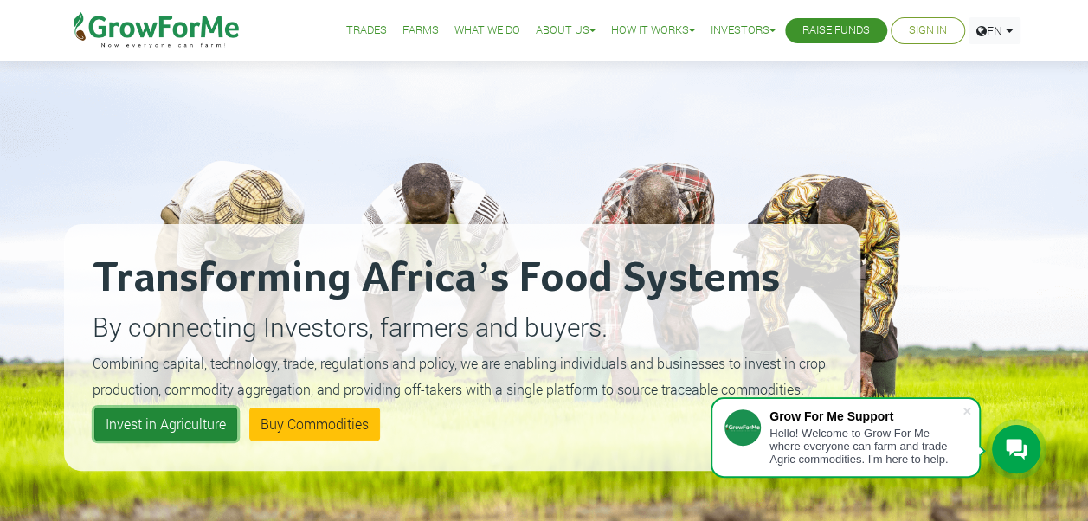
click at [187, 424] on link "Invest in Agriculture" at bounding box center [165, 424] width 143 height 33
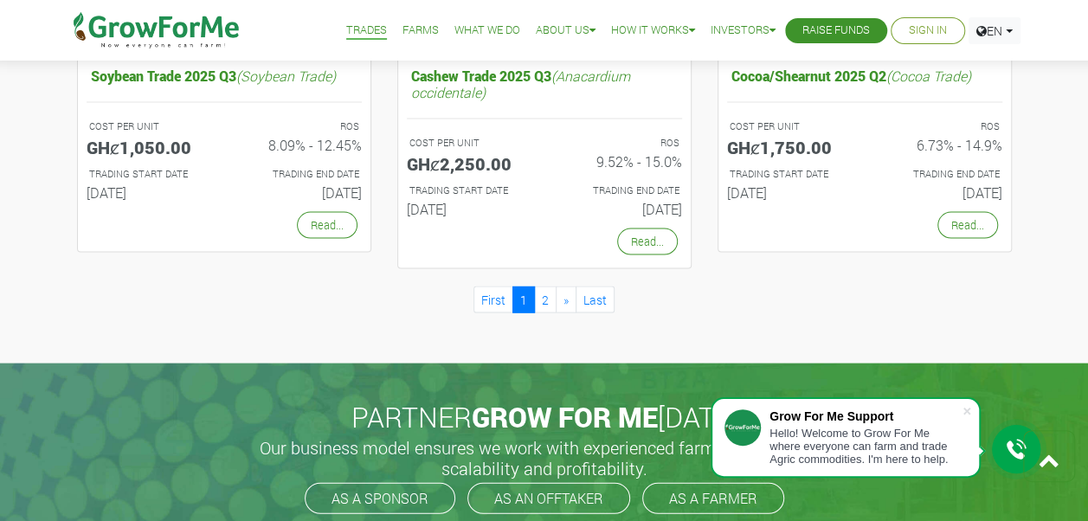
scroll to position [1673, 0]
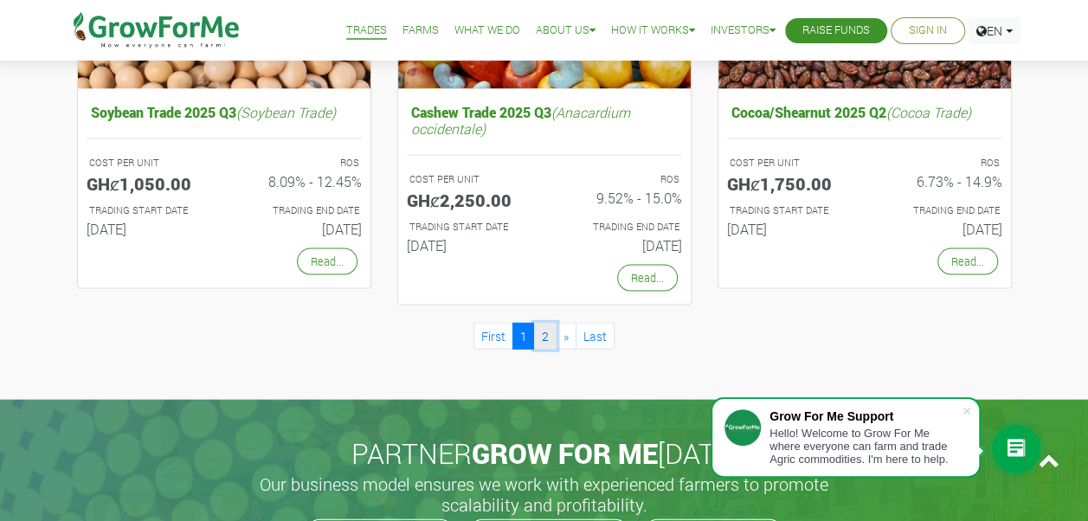
click at [549, 332] on link "2" at bounding box center [545, 336] width 22 height 27
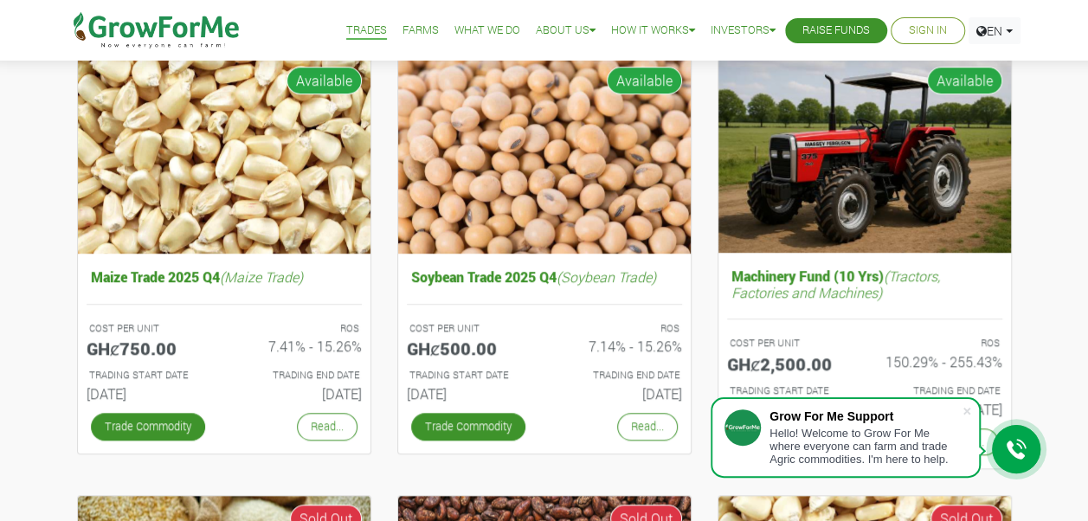
scroll to position [626, 0]
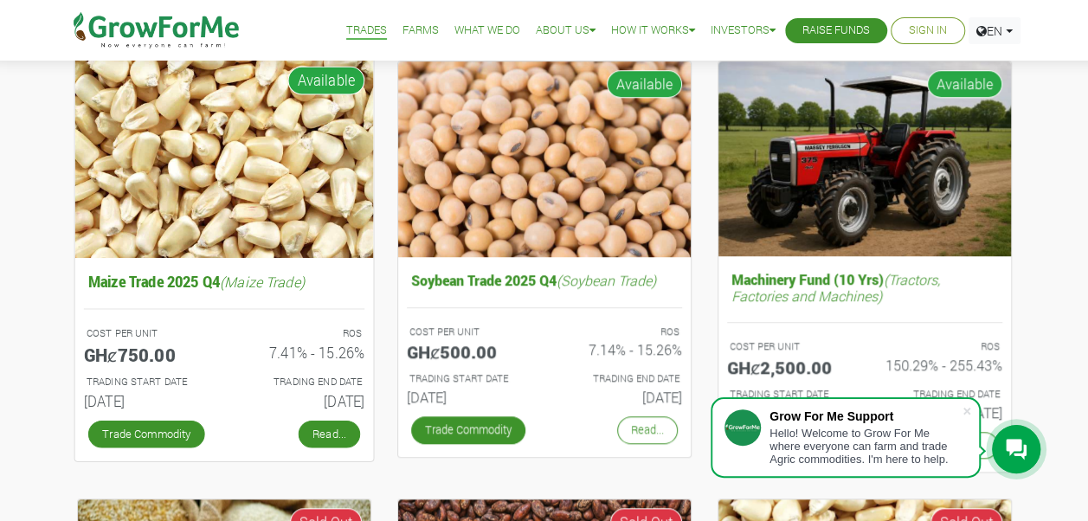
click at [343, 423] on link "Read..." at bounding box center [328, 434] width 61 height 28
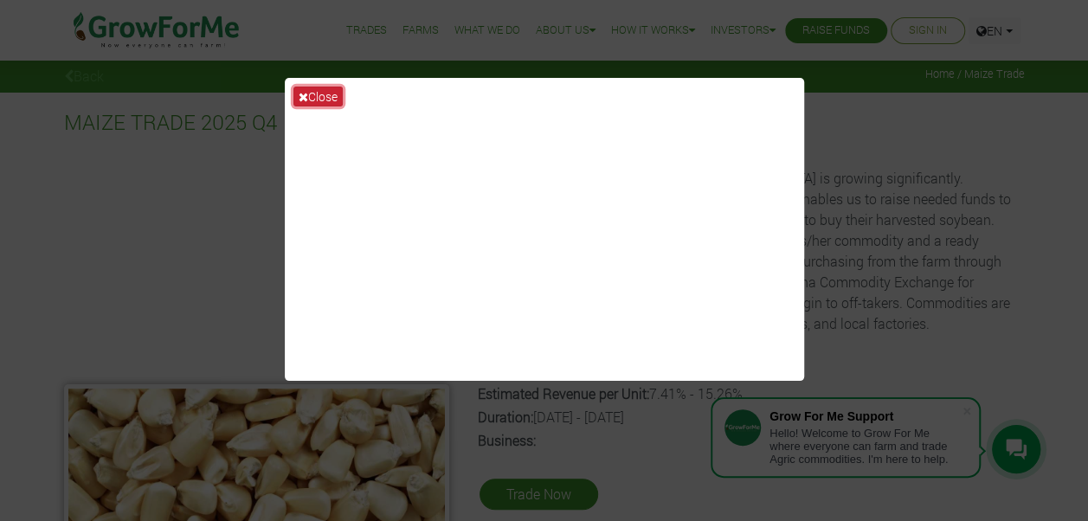
click at [324, 93] on button "Close" at bounding box center [317, 97] width 49 height 20
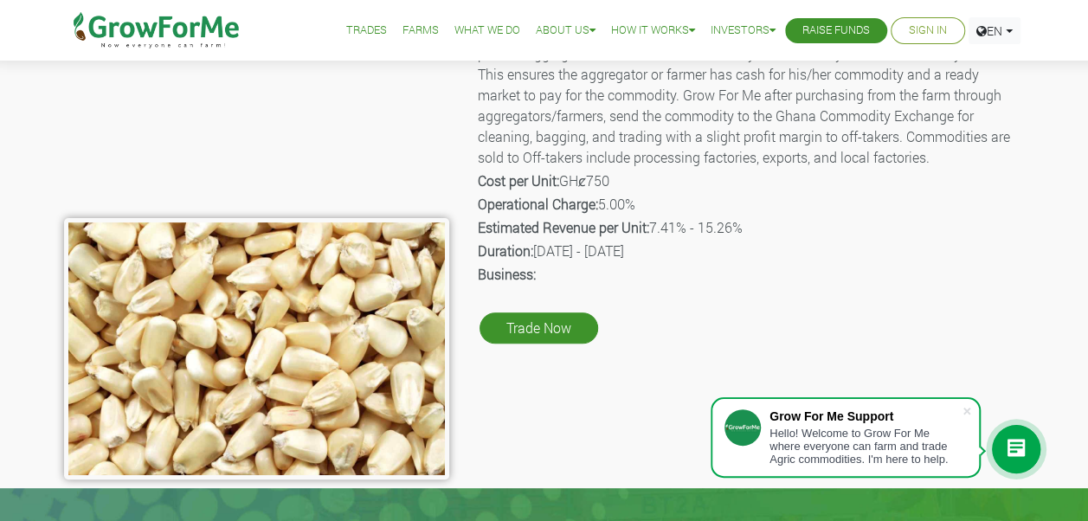
scroll to position [170, 0]
